Goal: Task Accomplishment & Management: Use online tool/utility

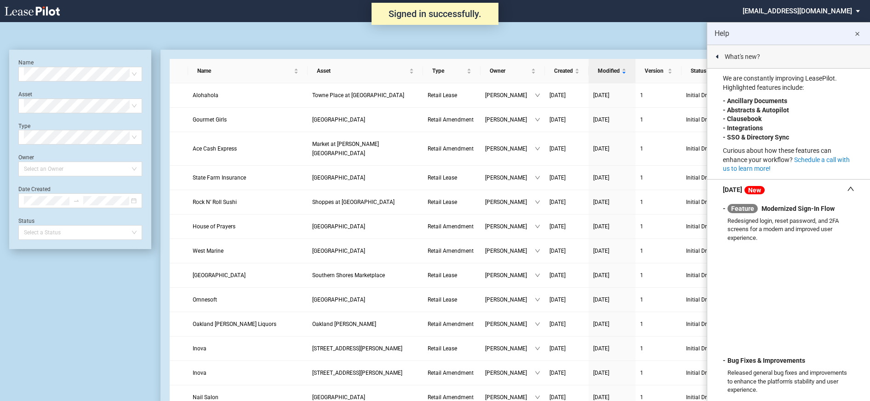
click at [861, 34] on md-icon "close" at bounding box center [857, 34] width 11 height 11
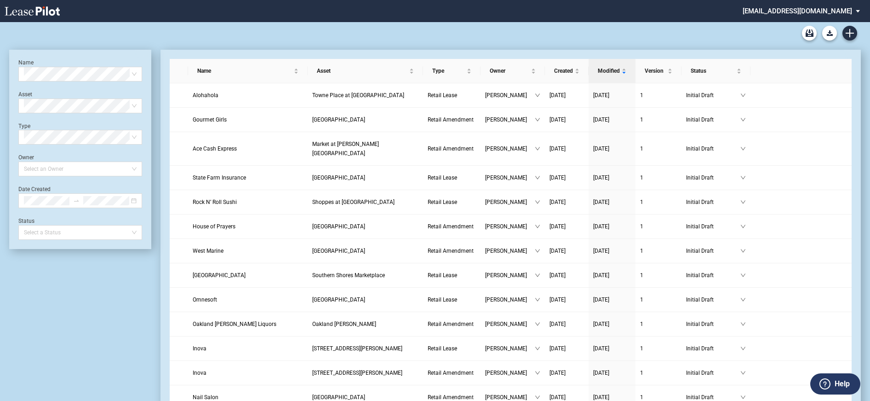
click at [799, 11] on md-select "nschechter@kleinenterprises.com Change Password 2-Factor Authentication Form Ma…" at bounding box center [805, 10] width 126 height 21
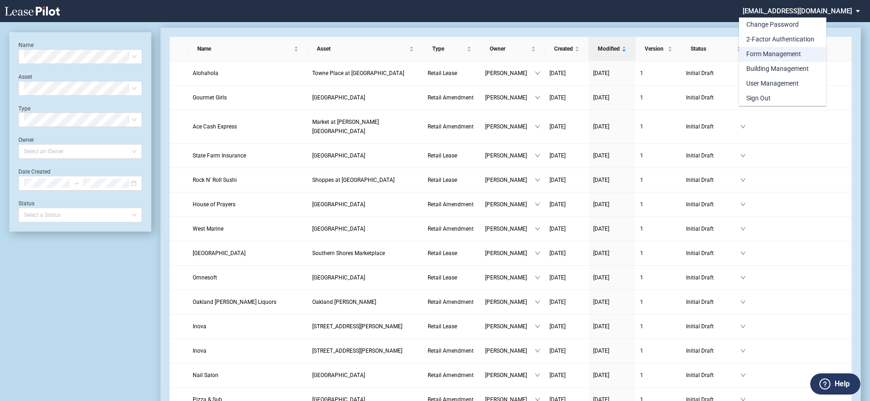
click at [780, 52] on div "Form Management" at bounding box center [773, 54] width 55 height 9
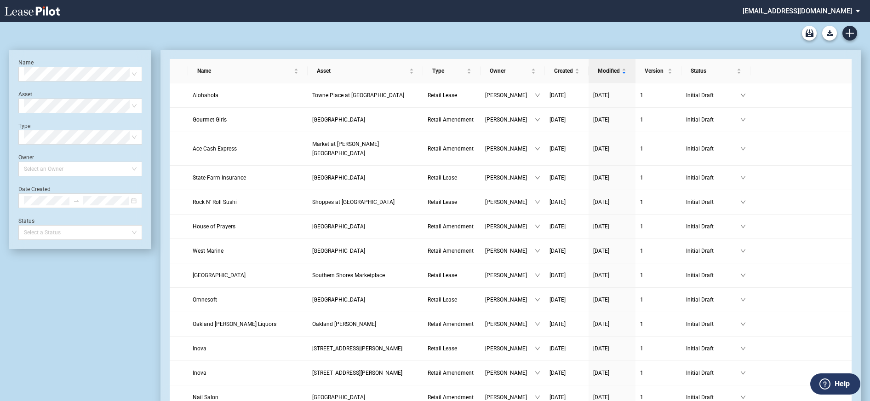
scroll to position [22, 0]
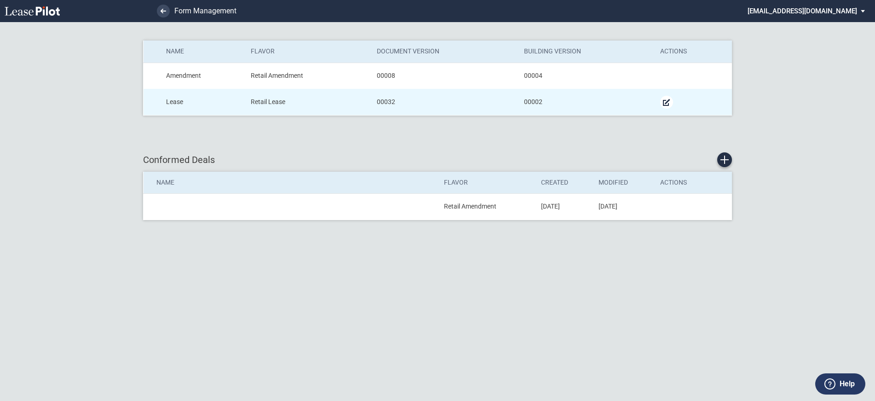
click at [668, 103] on md-icon "Manage Form" at bounding box center [666, 102] width 11 height 11
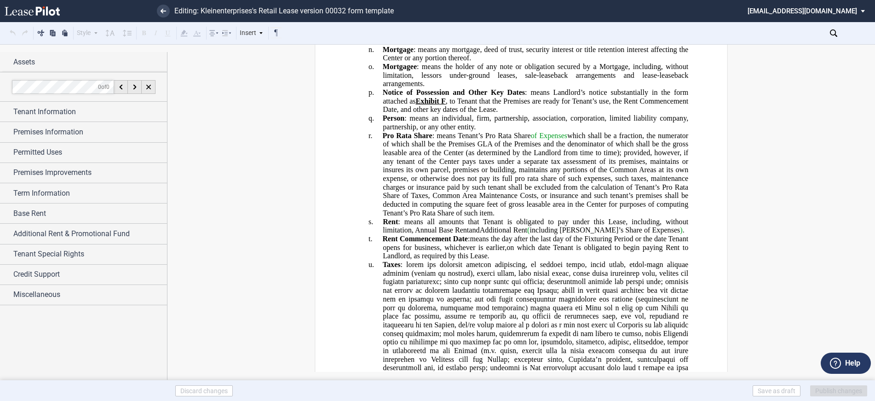
scroll to position [1104, 0]
click at [463, 86] on span ": means the holder of any note or obligation secured by a Mortgage, including, …" at bounding box center [536, 73] width 307 height 25
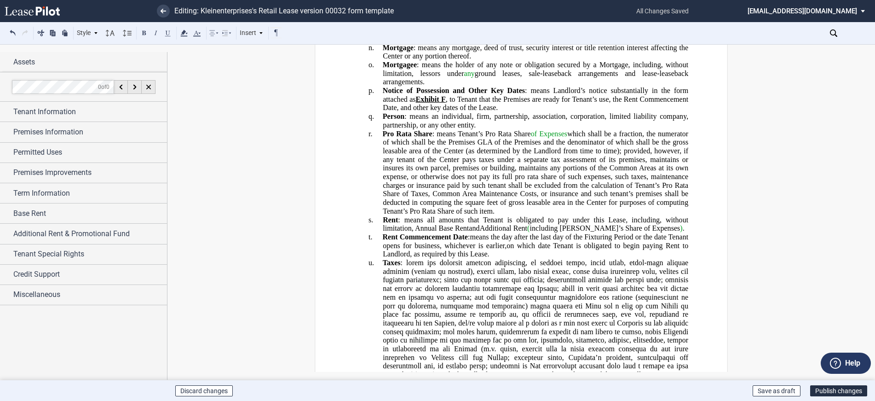
click at [505, 86] on span ": means the holder of any note or obligation secured by a Mortgage, including, …" at bounding box center [536, 73] width 307 height 25
click at [616, 86] on span ": means the holder of any note or obligation secured by a Mortgage, including, …" at bounding box center [536, 73] width 307 height 25
click at [419, 86] on span ": means the holder of any note or obligation secured by a Mortgage, including, …" at bounding box center [536, 73] width 307 height 25
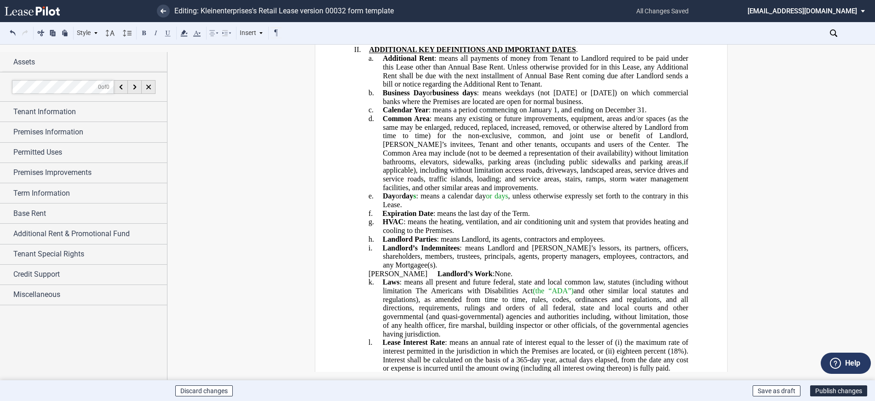
scroll to position [736, 0]
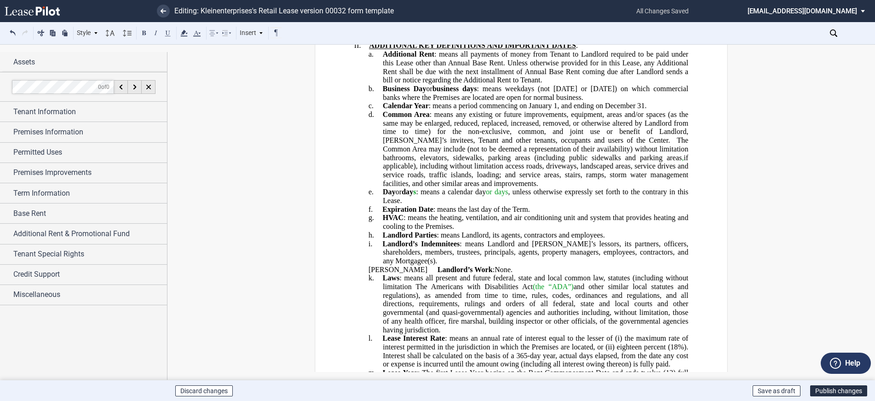
click at [556, 110] on span "1, and ending on December" at bounding box center [595, 106] width 82 height 8
click at [827, 390] on button "Publish changes" at bounding box center [838, 390] width 57 height 11
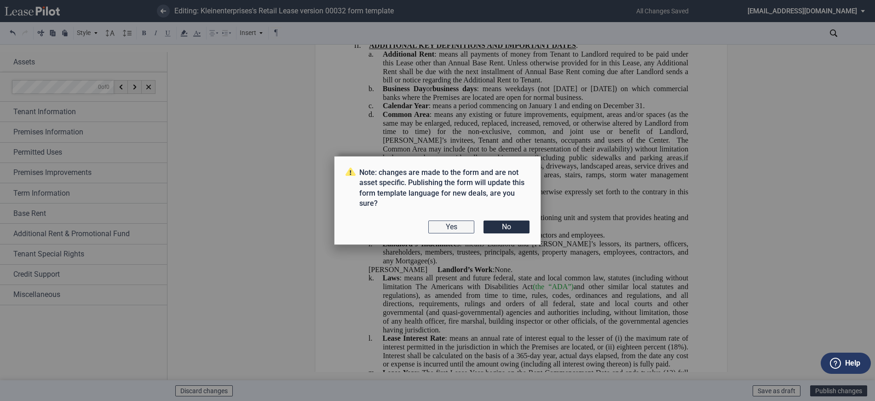
click at [450, 227] on button "Yes" at bounding box center [451, 226] width 46 height 13
